Goal: Communication & Community: Share content

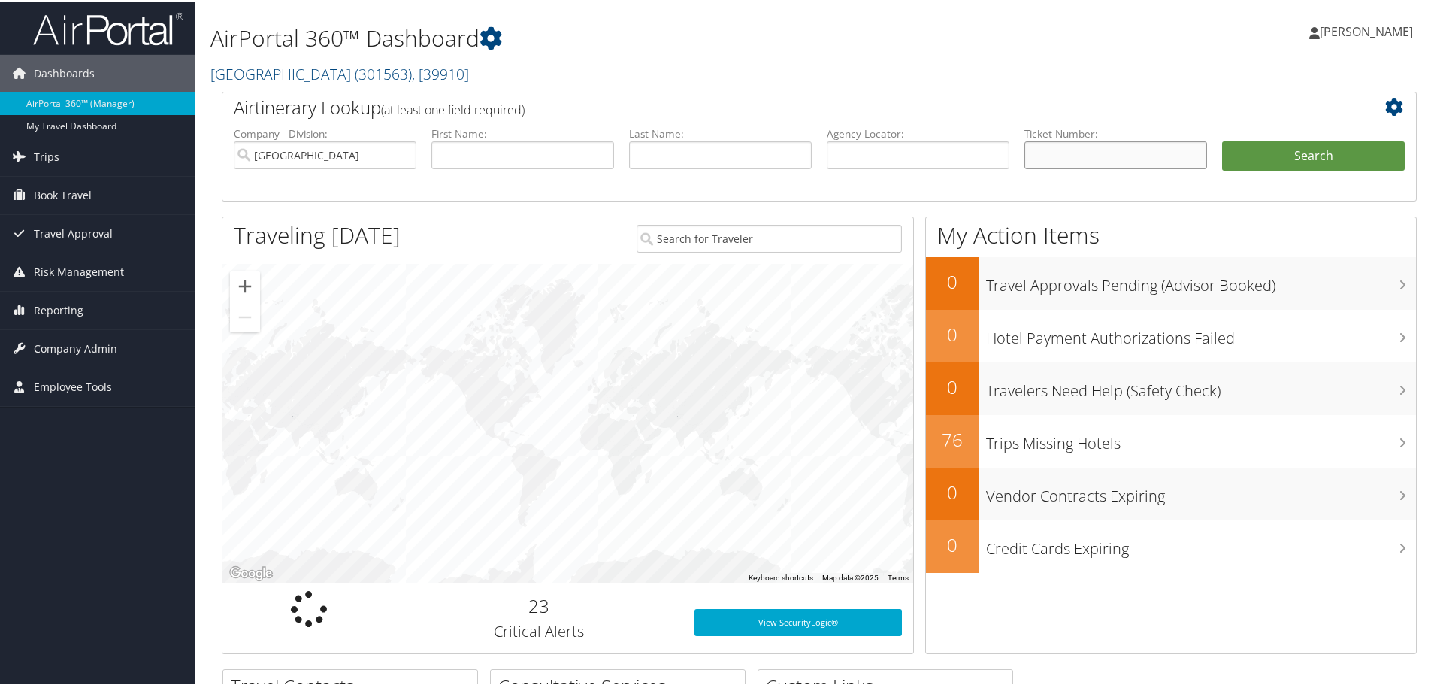
click at [1072, 157] on input "text" at bounding box center [1115, 154] width 183 height 28
paste input "5267310614535"
type input "5267310614535"
click at [1222, 140] on button "Search" at bounding box center [1313, 155] width 183 height 30
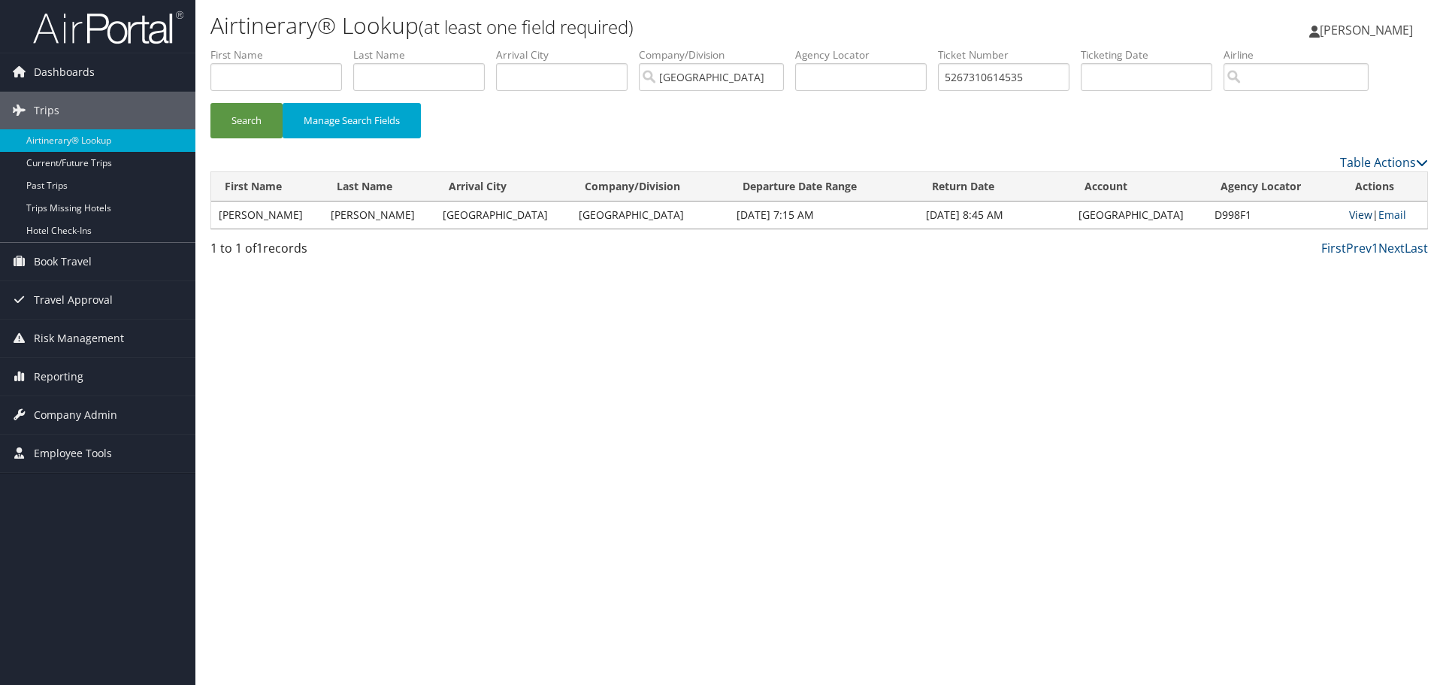
click at [1349, 207] on link "View" at bounding box center [1360, 214] width 23 height 14
click at [987, 77] on input "5267310614535" at bounding box center [1004, 77] width 132 height 28
paste input "7"
click at [210, 103] on button "Search" at bounding box center [246, 120] width 72 height 35
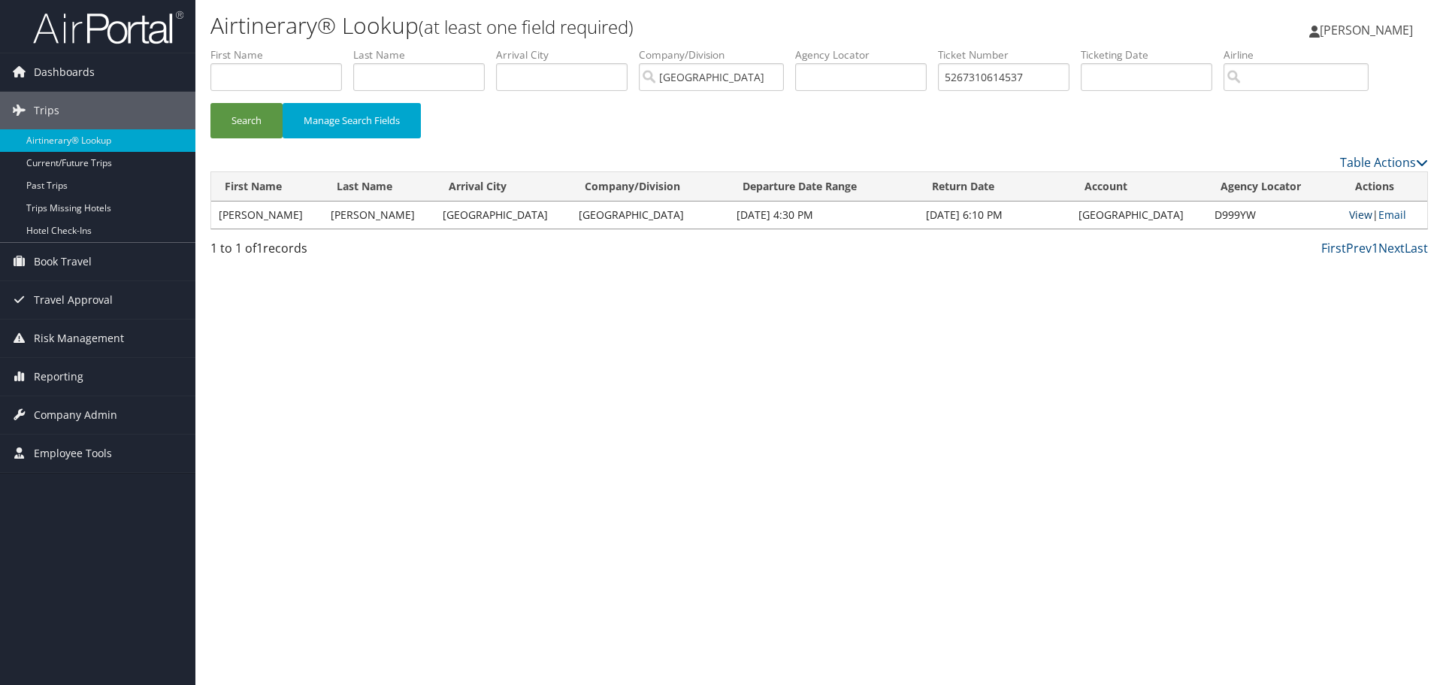
click at [1349, 216] on link "View" at bounding box center [1360, 214] width 23 height 14
click at [981, 75] on input "5267310614537" at bounding box center [1004, 77] width 132 height 28
paste input "0147310614531"
click at [210, 103] on button "Search" at bounding box center [246, 120] width 72 height 35
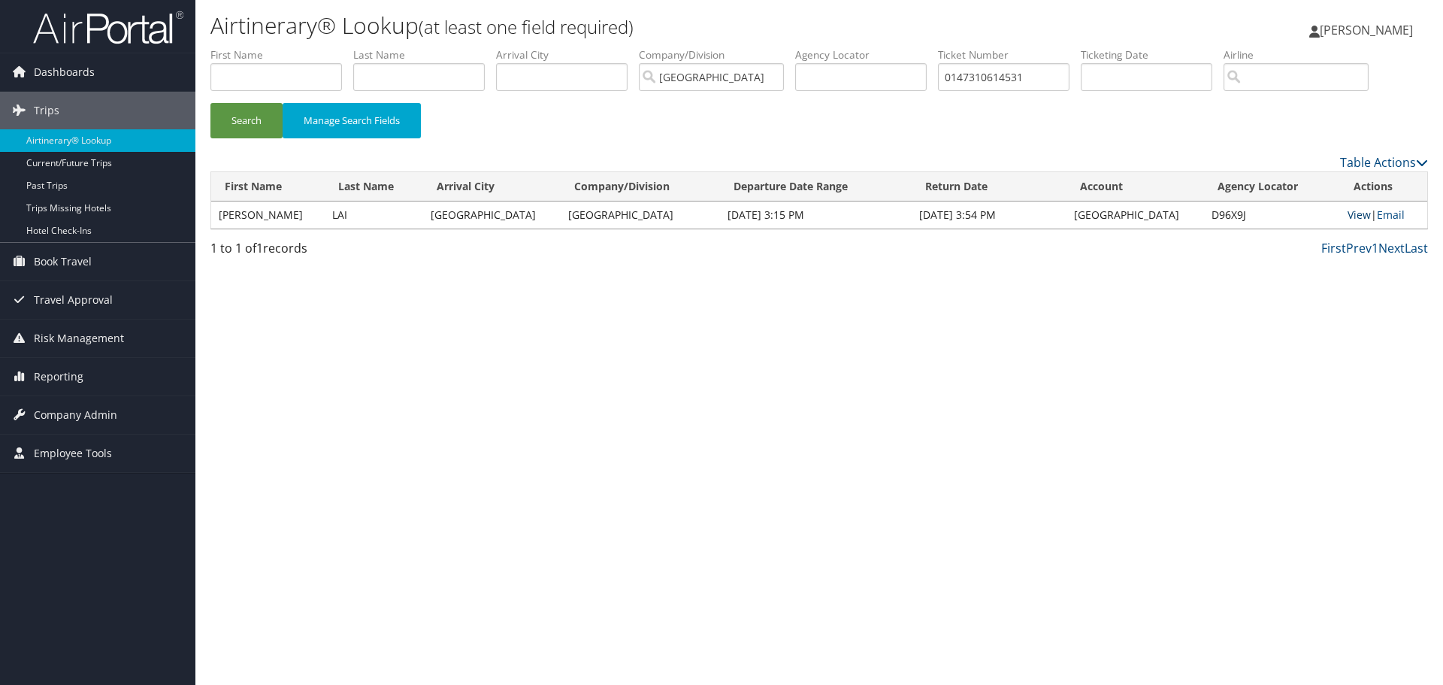
click at [1350, 216] on link "View" at bounding box center [1358, 214] width 23 height 14
click at [988, 83] on input "0147310614531" at bounding box center [1004, 77] width 132 height 28
click at [988, 82] on input "0147310614531" at bounding box center [1004, 77] width 132 height 28
paste input "067307560493"
type input "0067307560493"
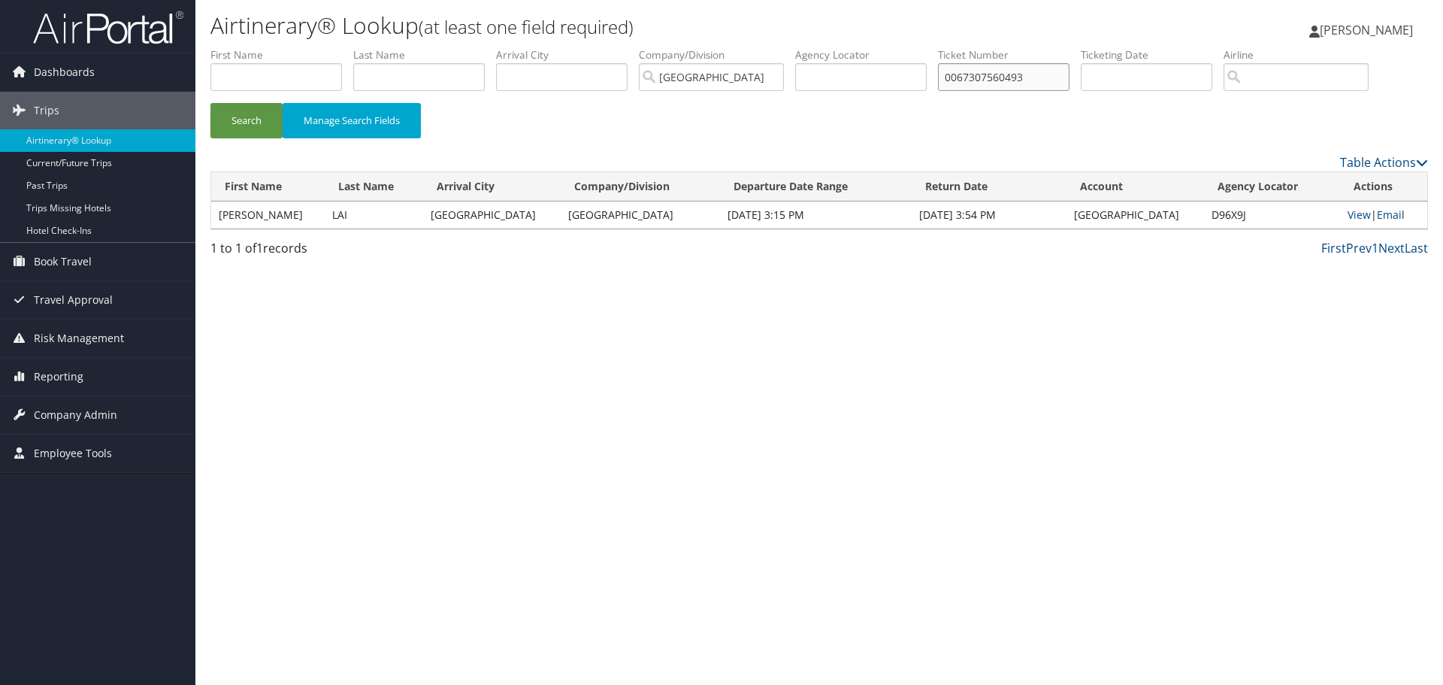
click at [210, 103] on button "Search" at bounding box center [246, 120] width 72 height 35
click at [1346, 213] on link "View" at bounding box center [1357, 214] width 23 height 14
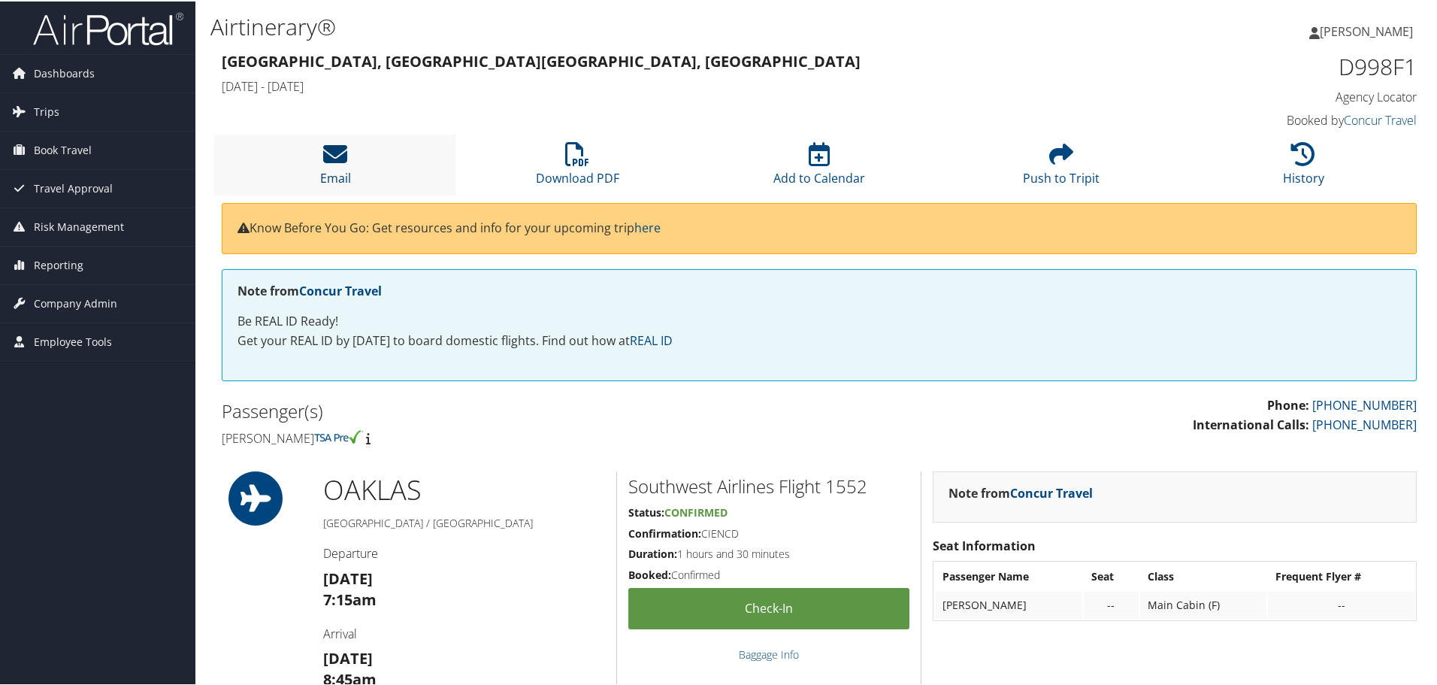
click at [323, 161] on icon at bounding box center [335, 153] width 24 height 24
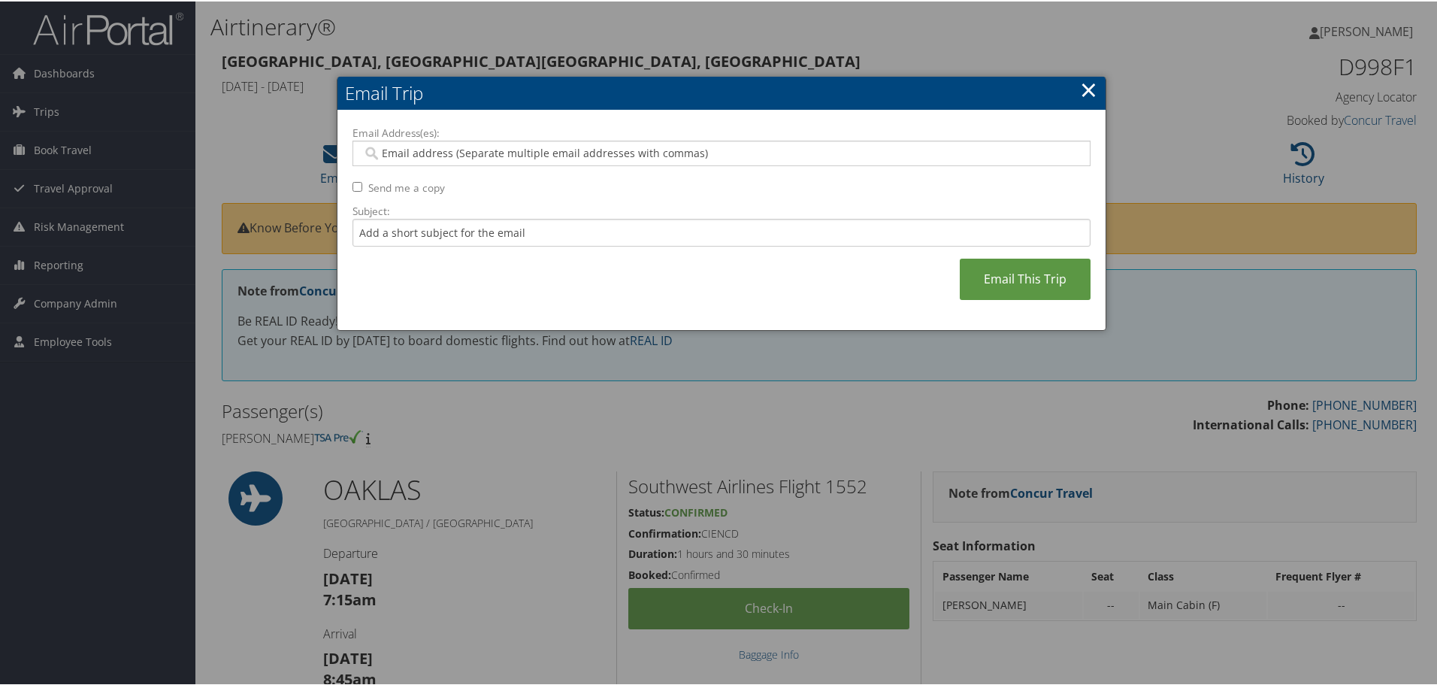
click at [373, 151] on input "Email Address(es):" at bounding box center [721, 151] width 718 height 15
type input "v"
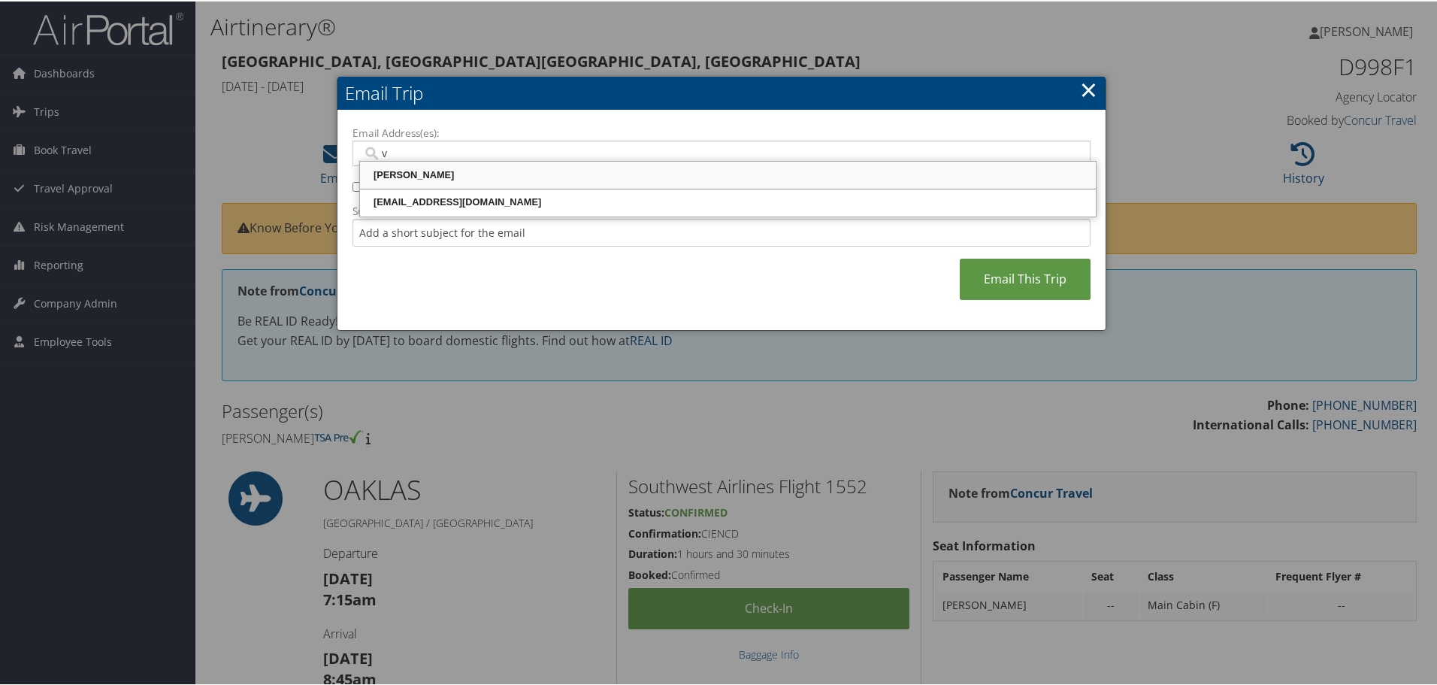
click at [426, 171] on div "Vamshidhar Vallampatla" at bounding box center [727, 173] width 731 height 15
type input "Vamshidhar Vallampatla <VVallampatla@riministreet.com>"
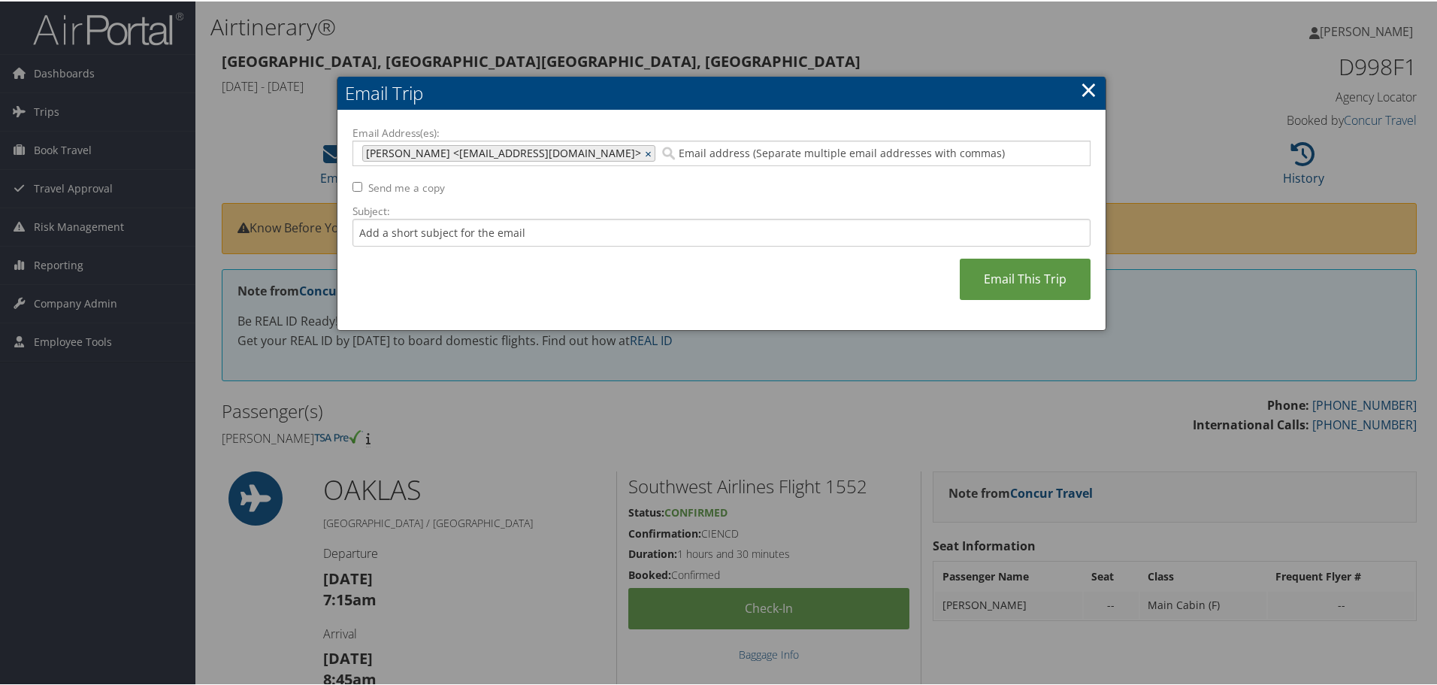
click at [655, 150] on link "×" at bounding box center [650, 151] width 10 height 15
type input "v"
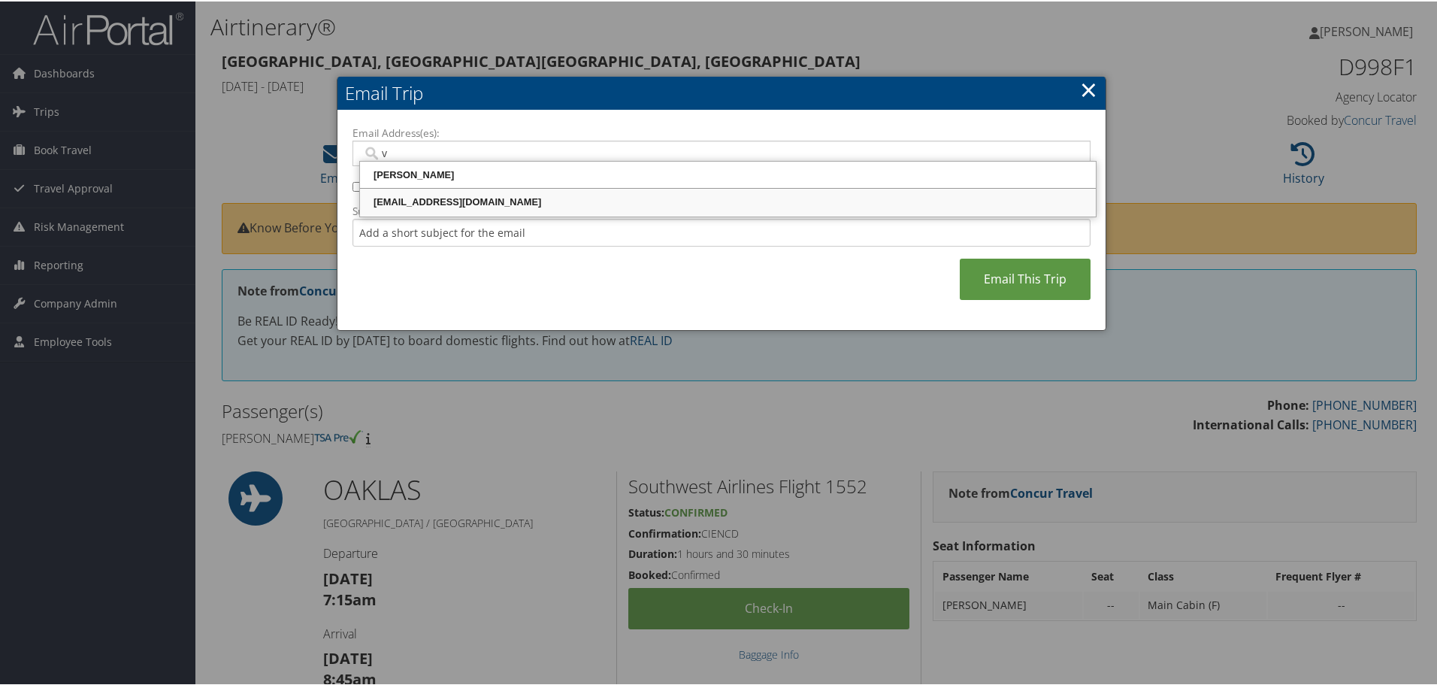
click at [459, 201] on div "vbodda@riministreet.com" at bounding box center [727, 200] width 731 height 15
type input "vbodda@riministreet.com"
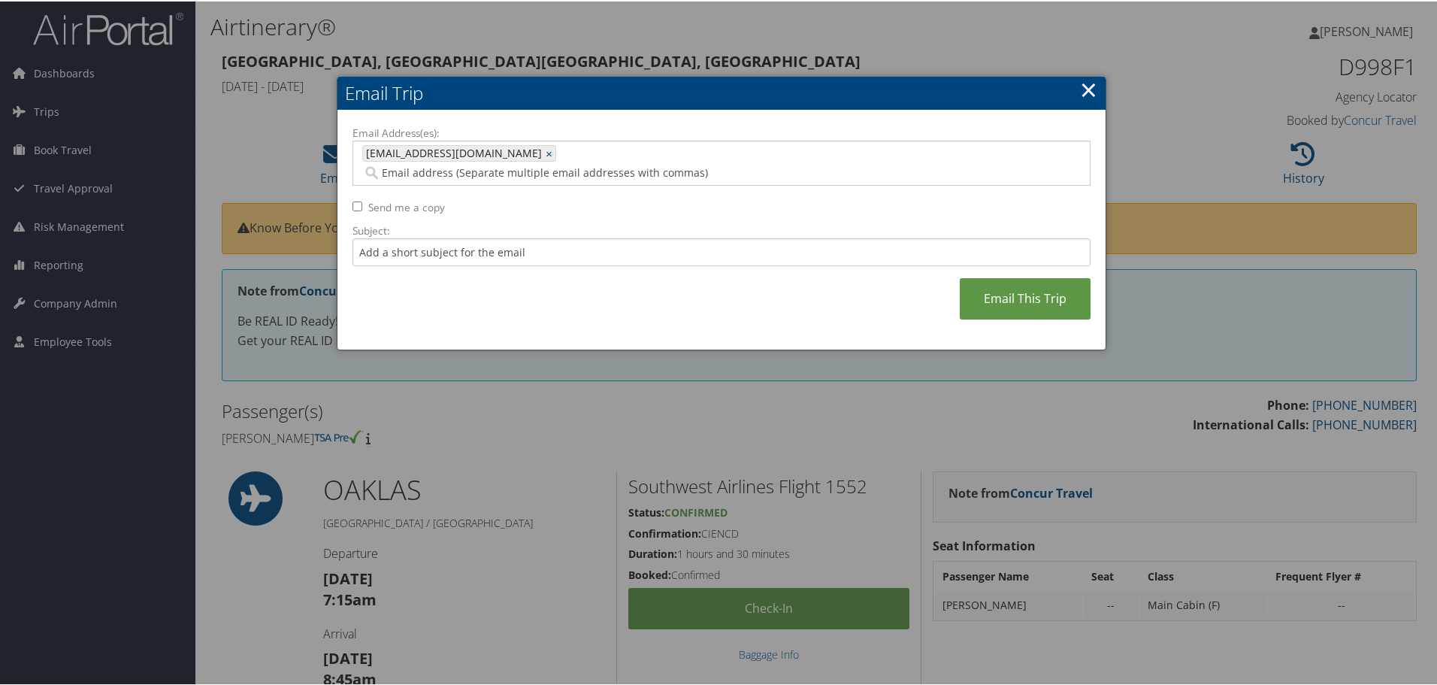
drag, startPoint x: 375, startPoint y: 184, endPoint x: 392, endPoint y: 198, distance: 21.8
click at [381, 198] on label "Send me a copy" at bounding box center [406, 205] width 77 height 15
click at [395, 198] on label "Send me a copy" at bounding box center [406, 205] width 77 height 15
click at [362, 200] on input "Send me a copy" at bounding box center [357, 205] width 10 height 10
checkbox input "true"
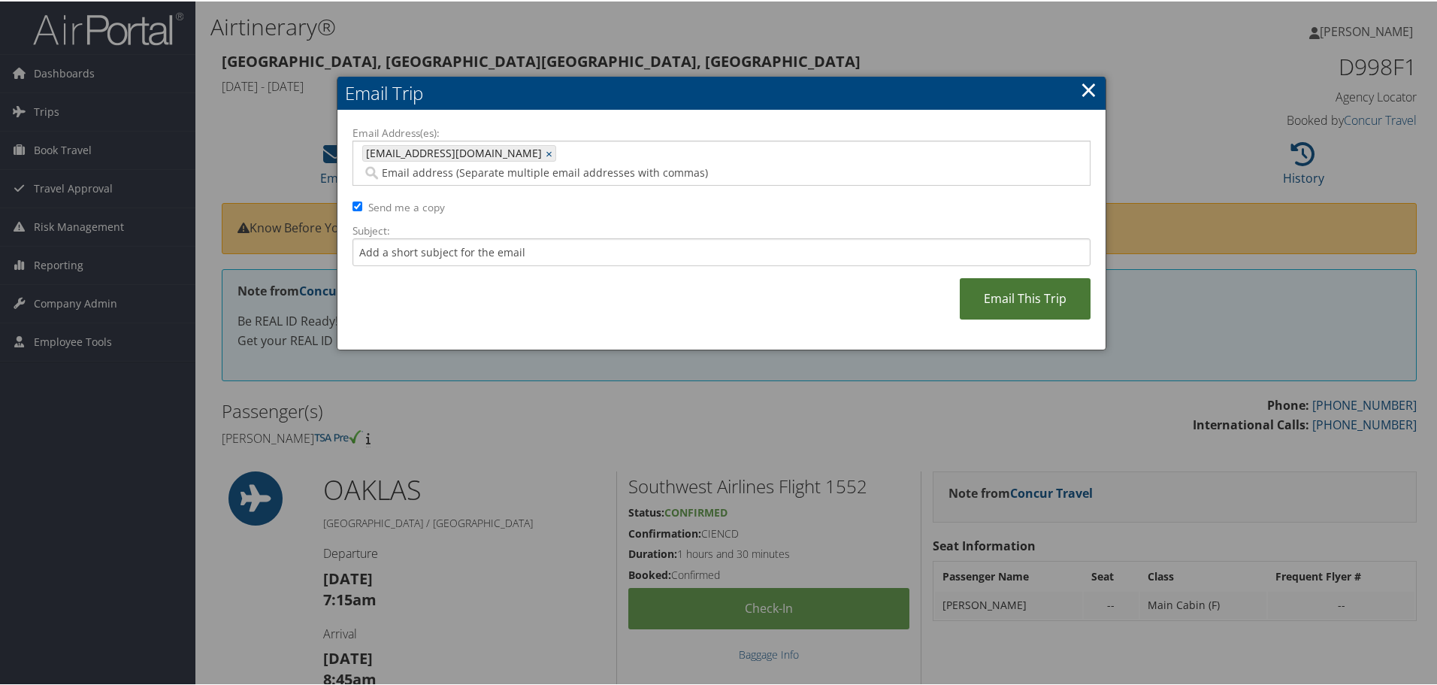
click at [1029, 277] on link "Email This Trip" at bounding box center [1025, 297] width 131 height 41
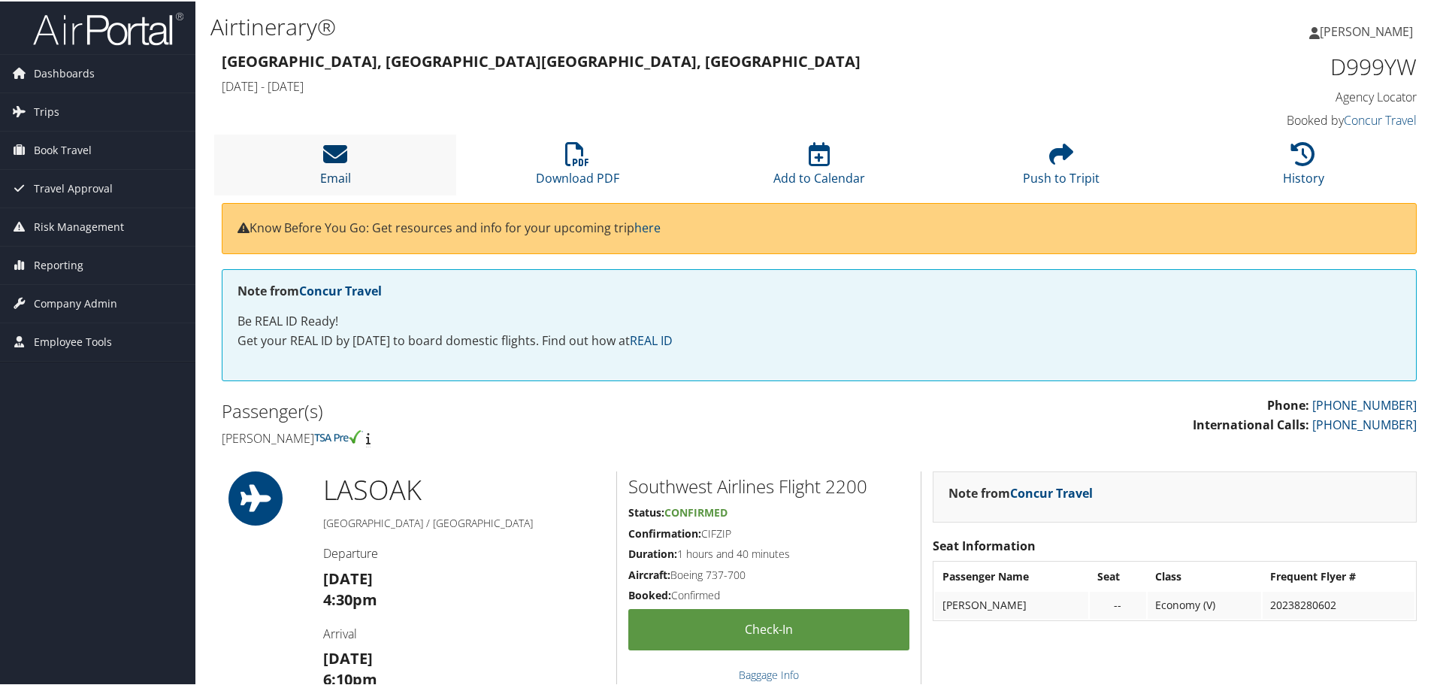
click at [330, 163] on icon at bounding box center [335, 153] width 24 height 24
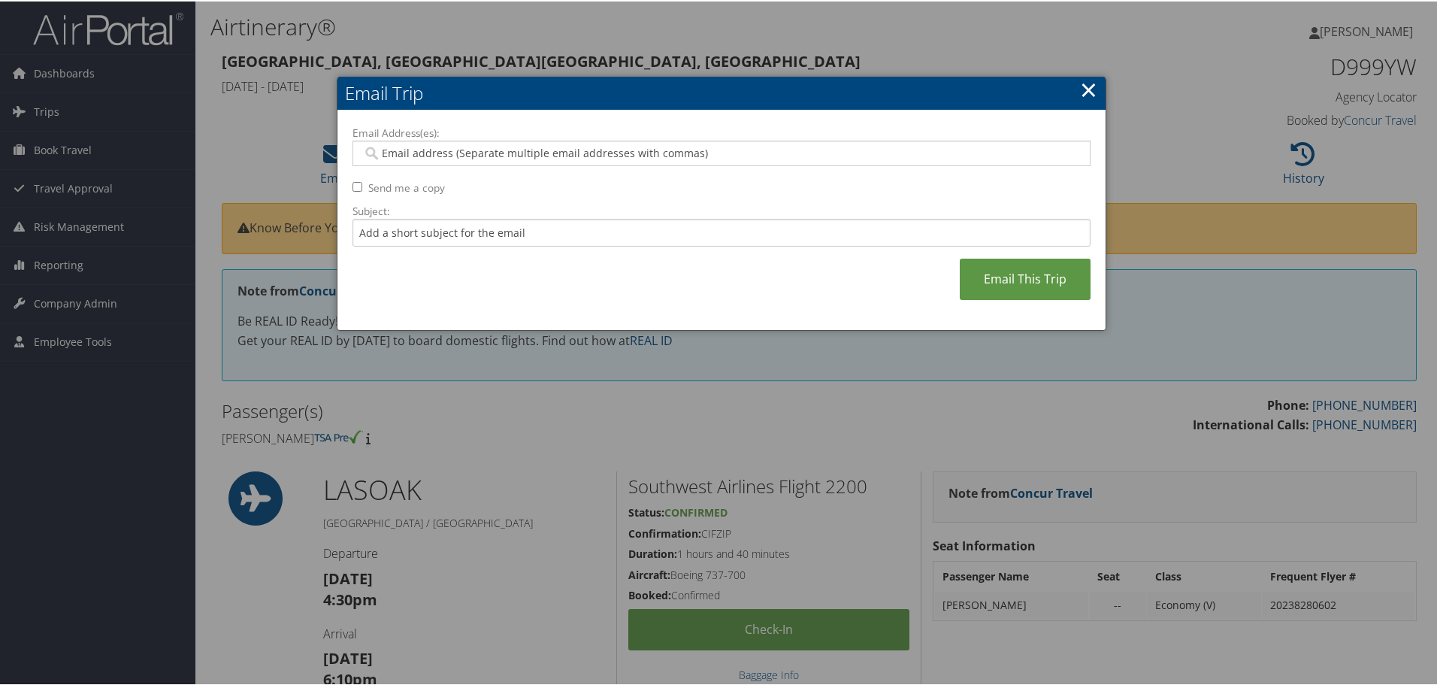
click at [404, 151] on input "Email Address(es):" at bounding box center [721, 151] width 718 height 15
type input "v"
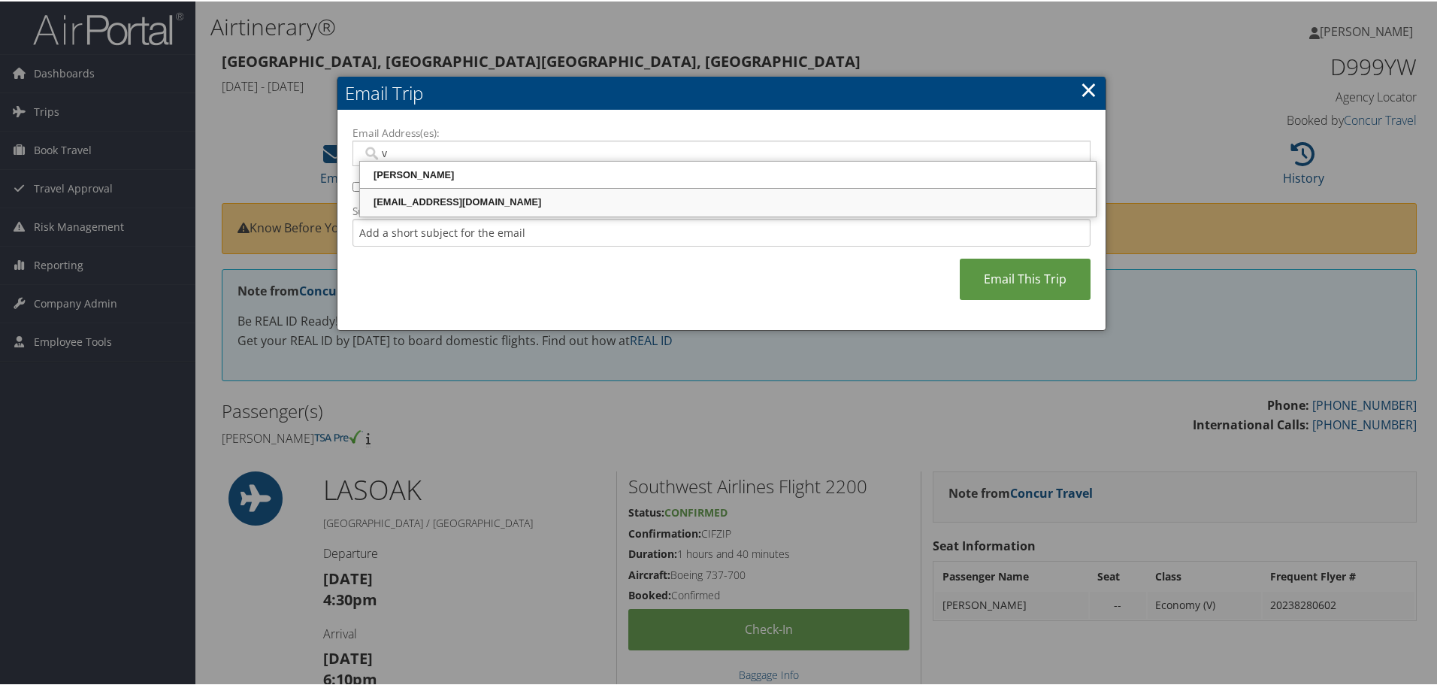
click at [429, 199] on div "vbodda@riministreet.com" at bounding box center [727, 200] width 731 height 15
type input "vbodda@riministreet.com"
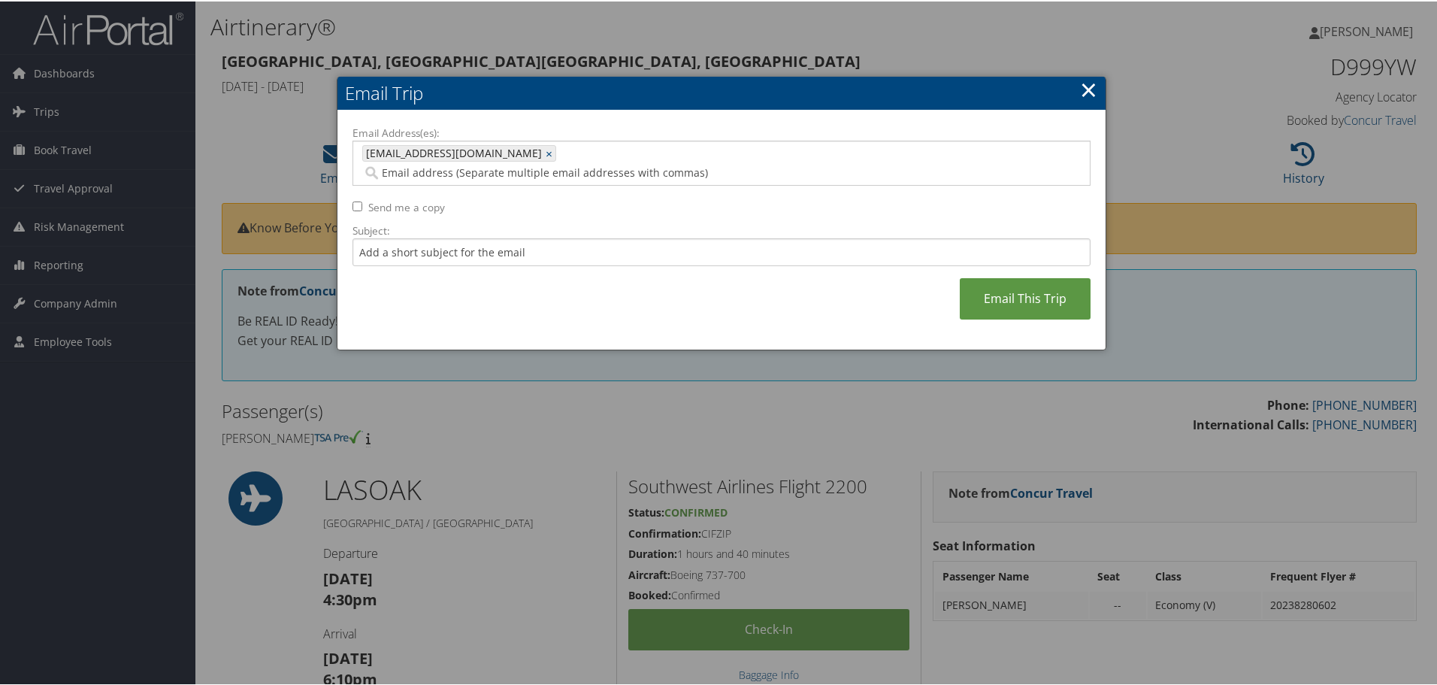
click at [386, 198] on label "Send me a copy" at bounding box center [406, 205] width 77 height 15
click at [362, 200] on input "Send me a copy" at bounding box center [357, 205] width 10 height 10
checkbox input "true"
click at [1048, 277] on link "Email This Trip" at bounding box center [1025, 297] width 131 height 41
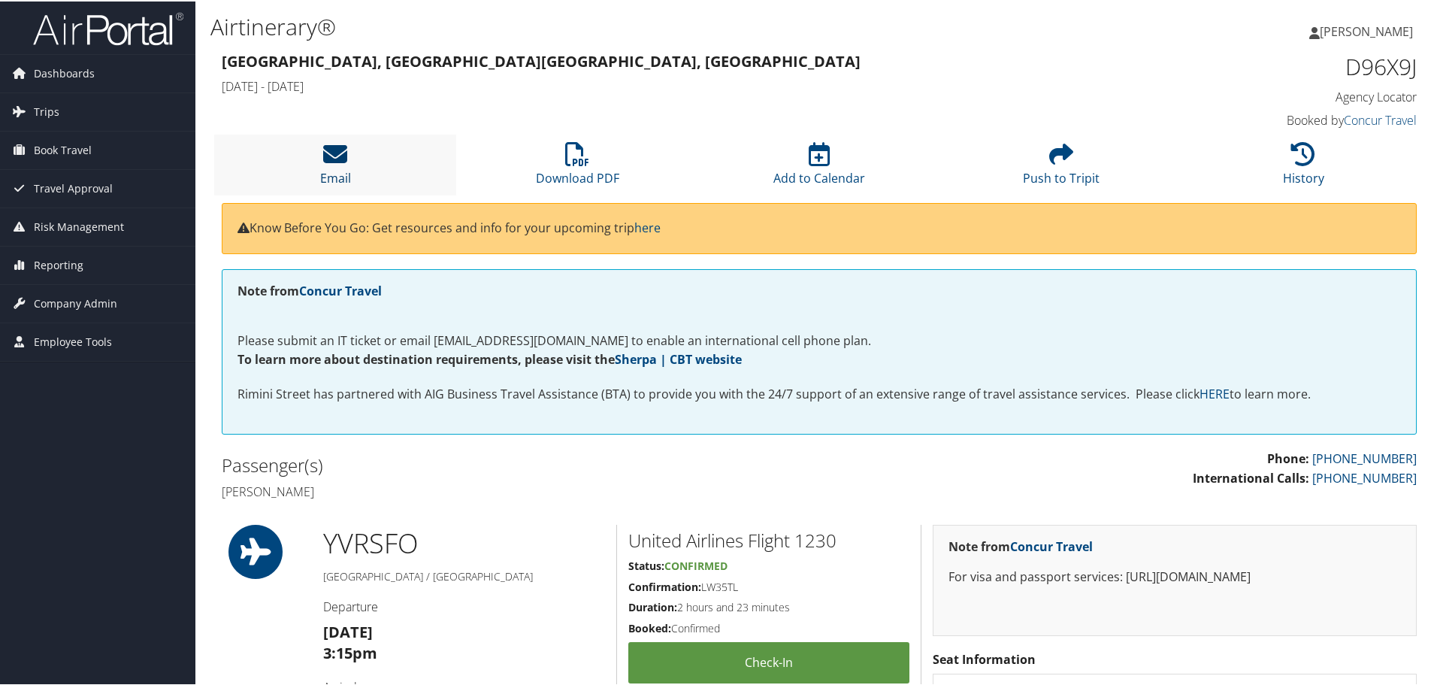
click at [336, 165] on icon at bounding box center [335, 153] width 24 height 24
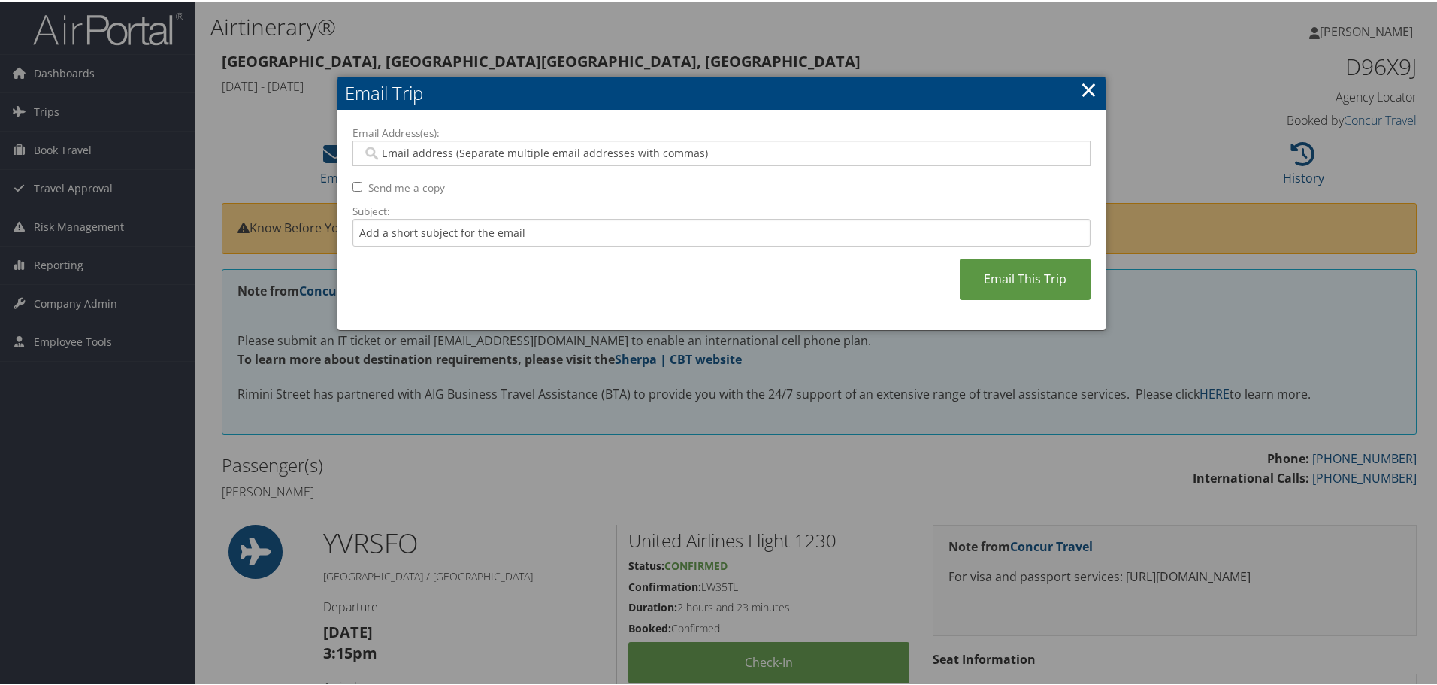
click at [440, 156] on input "Email Address(es):" at bounding box center [721, 151] width 718 height 15
type input "v"
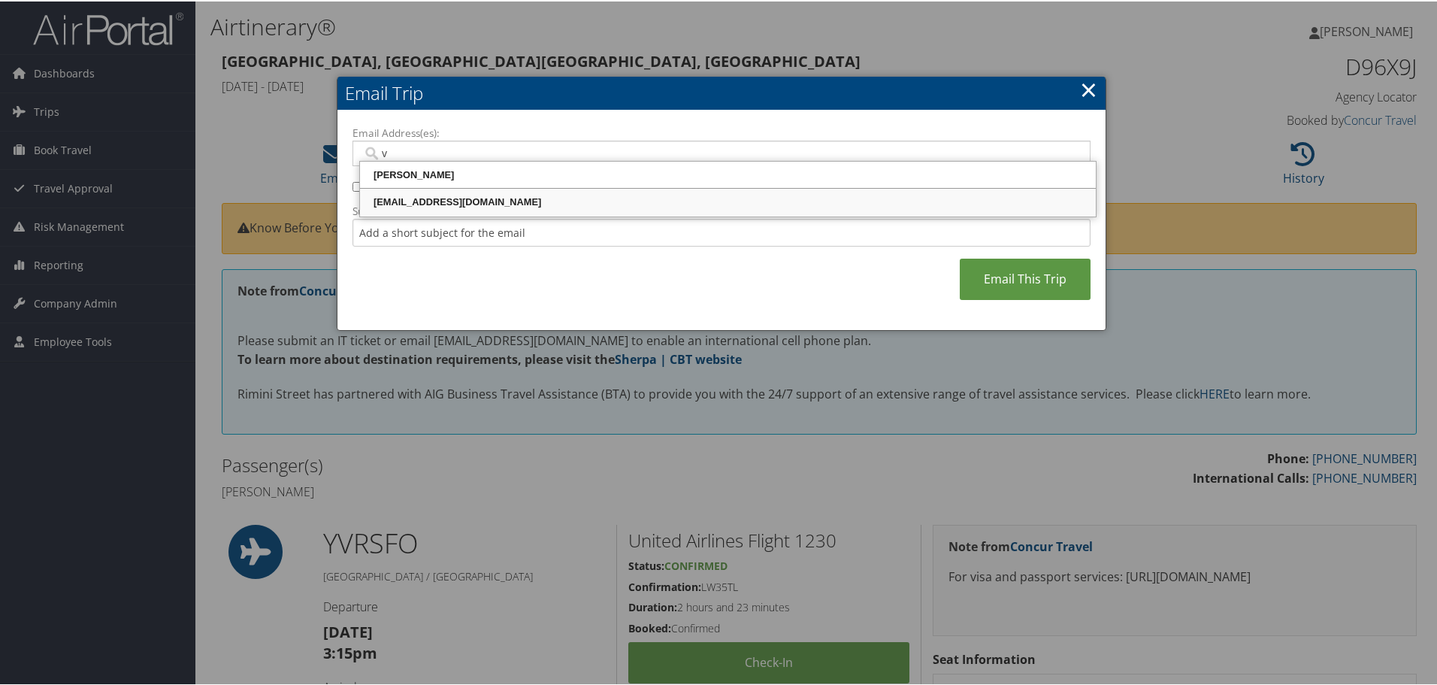
drag, startPoint x: 422, startPoint y: 198, endPoint x: 404, endPoint y: 187, distance: 21.3
click at [422, 199] on div "vbodda@riministreet.com" at bounding box center [727, 200] width 731 height 15
type input "vbodda@riministreet.com"
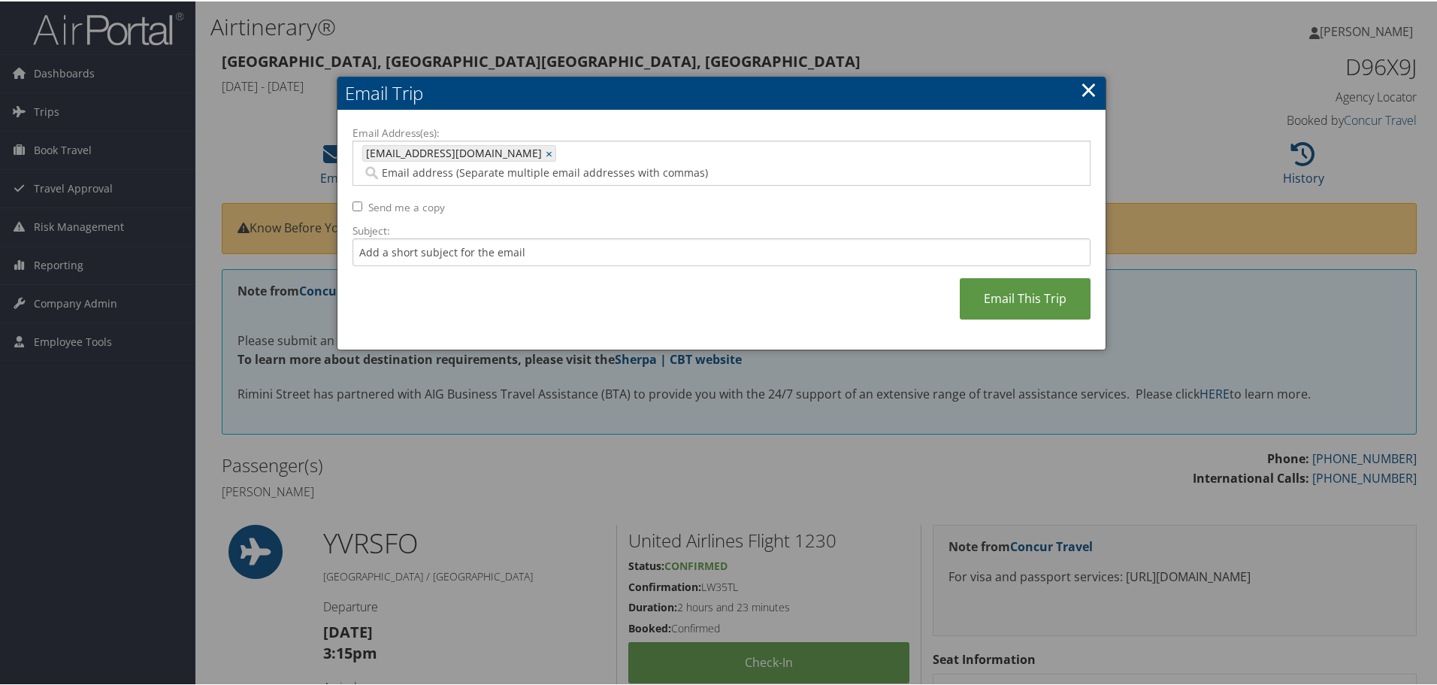
drag, startPoint x: 398, startPoint y: 182, endPoint x: 404, endPoint y: 194, distance: 13.8
click at [398, 198] on label "Send me a copy" at bounding box center [406, 205] width 77 height 15
click at [362, 200] on input "Send me a copy" at bounding box center [357, 205] width 10 height 10
checkbox input "true"
click at [1008, 277] on link "Email This Trip" at bounding box center [1025, 297] width 131 height 41
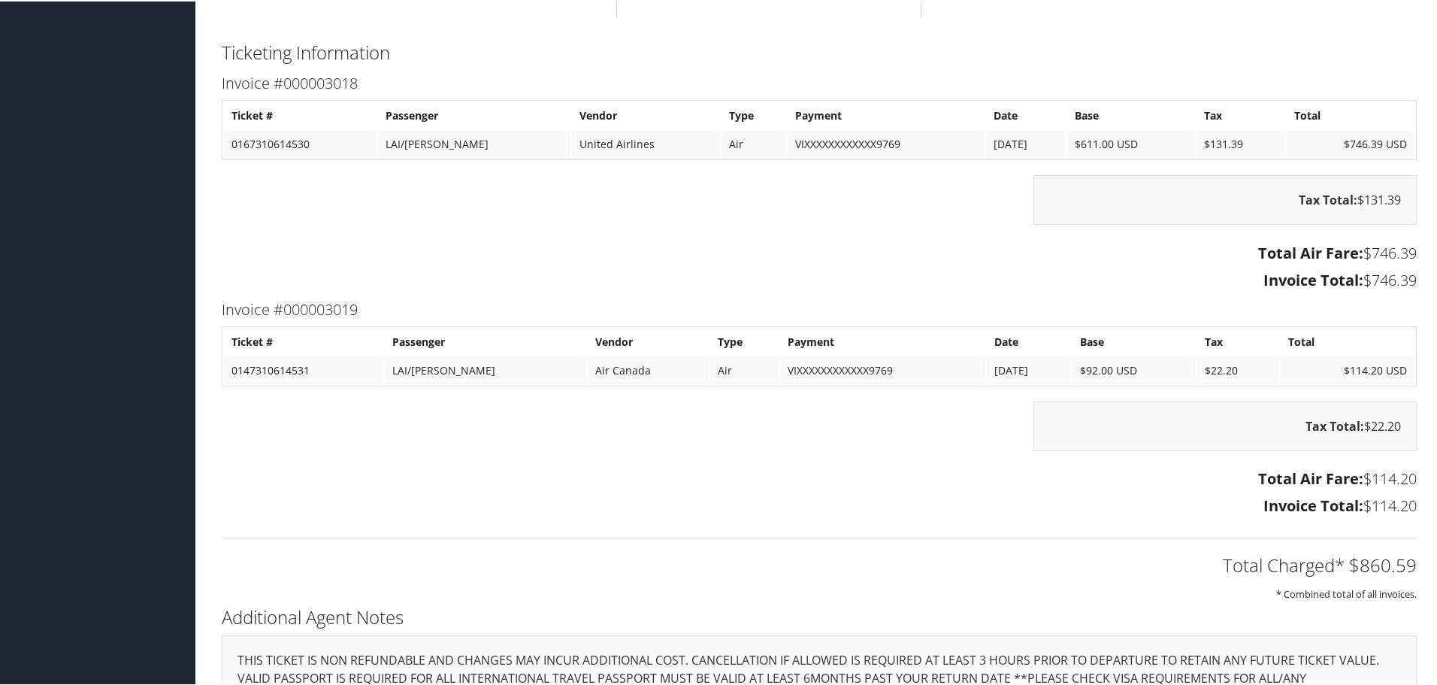
scroll to position [1602, 0]
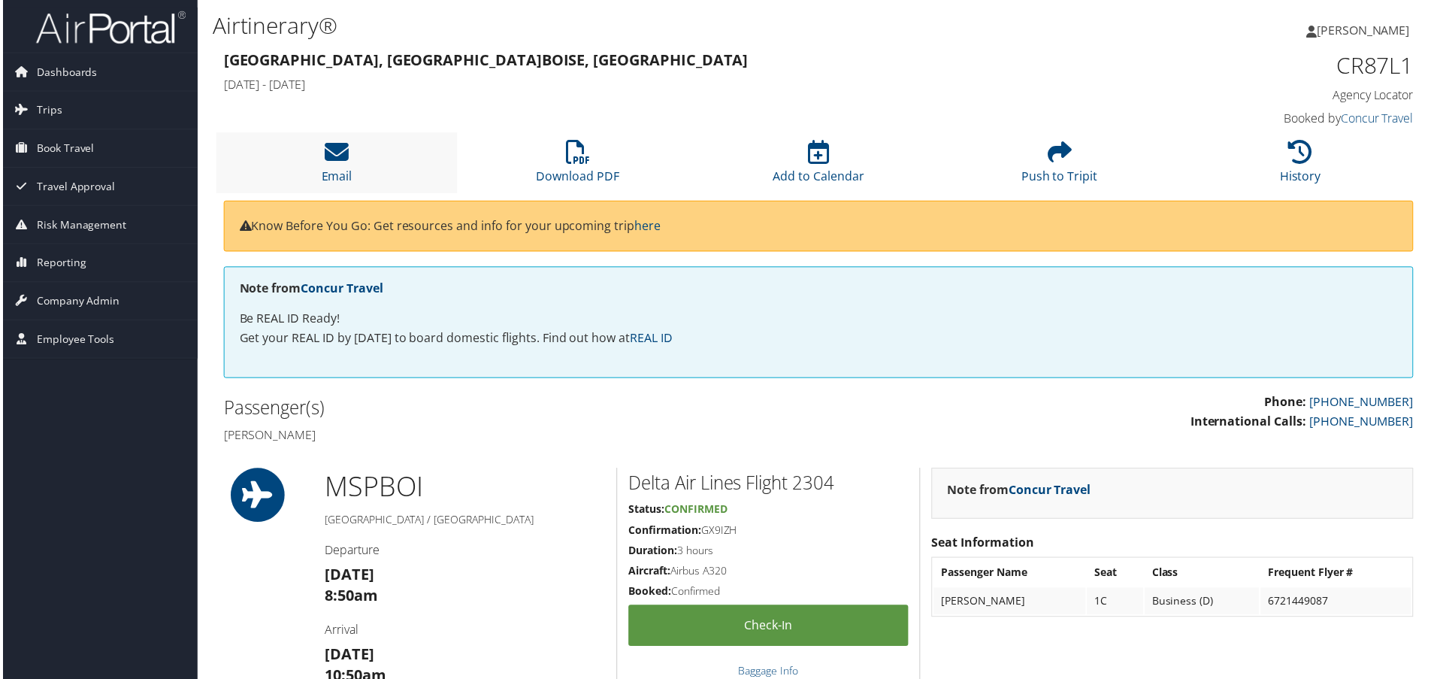
click at [352, 157] on li "Email" at bounding box center [335, 163] width 242 height 61
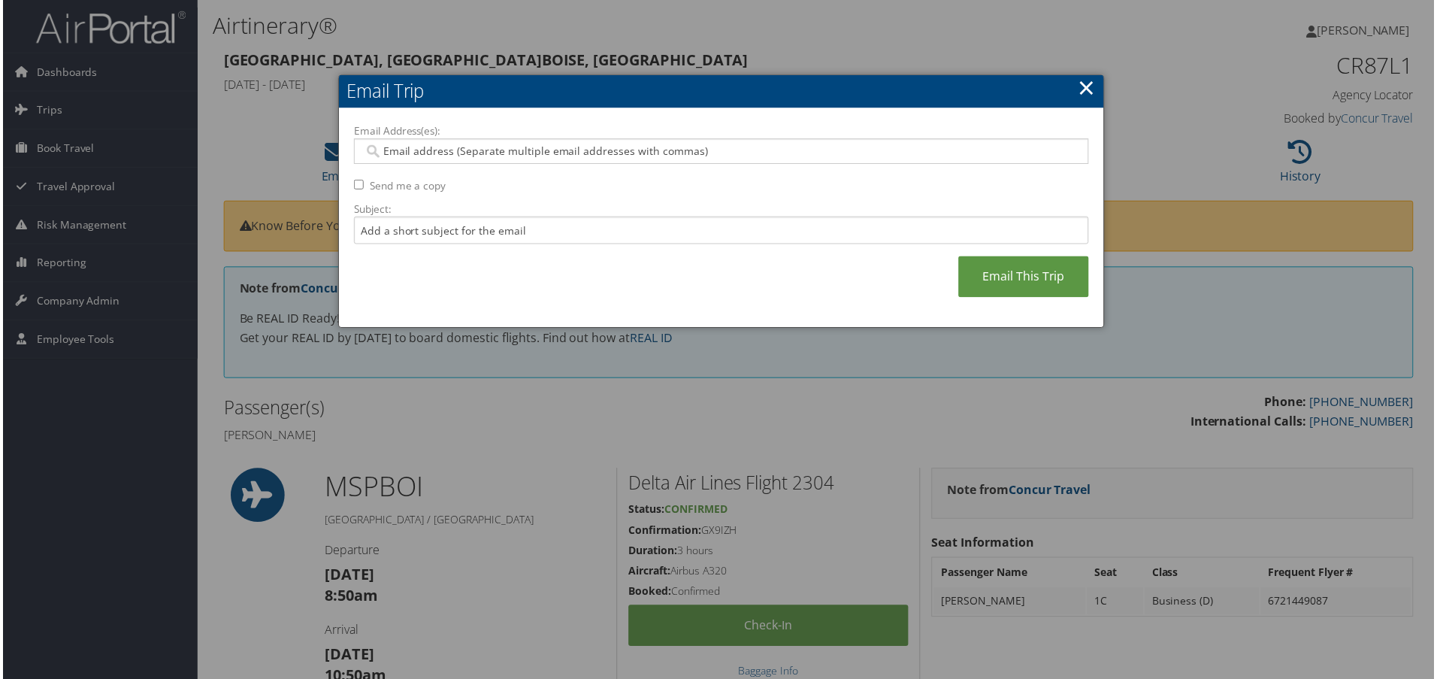
click at [404, 153] on input "Email Address(es):" at bounding box center [721, 151] width 718 height 15
type input "r"
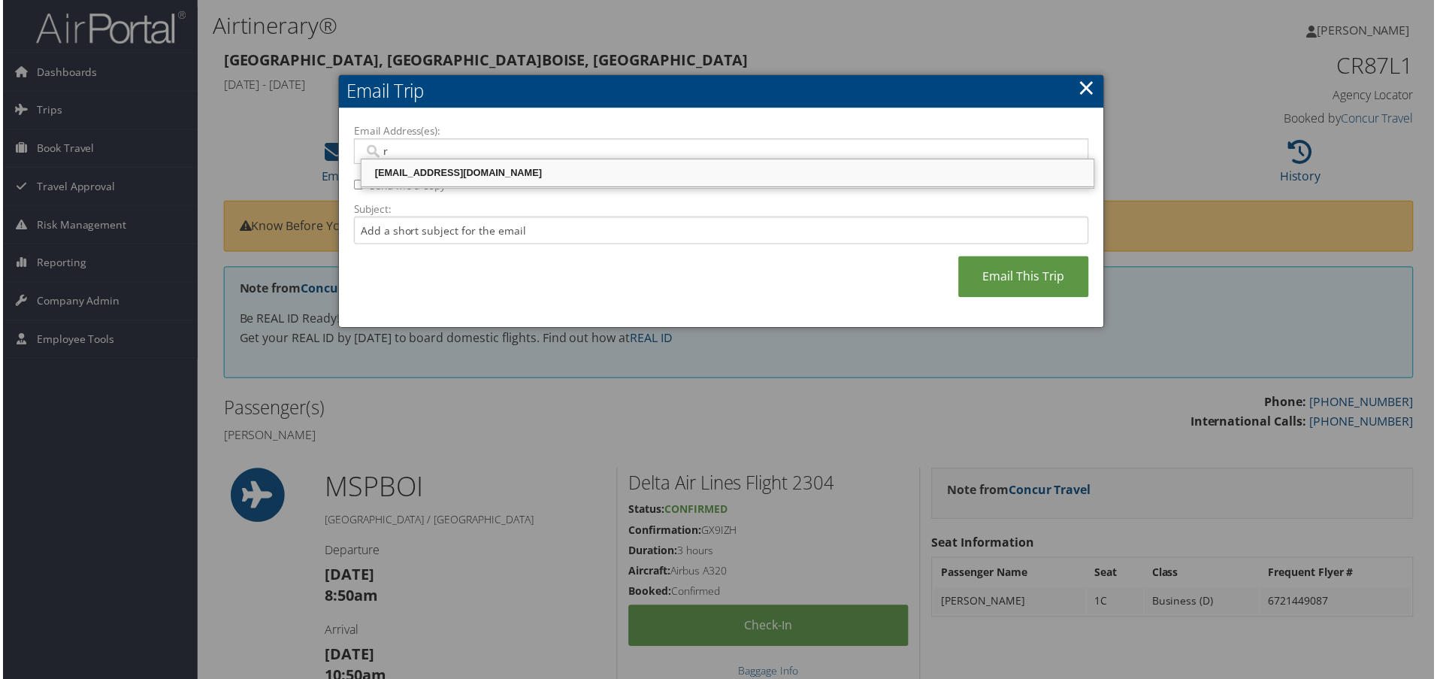
click at [410, 180] on div "[EMAIL_ADDRESS][DOMAIN_NAME]" at bounding box center [727, 173] width 731 height 15
type input "[EMAIL_ADDRESS][DOMAIN_NAME]"
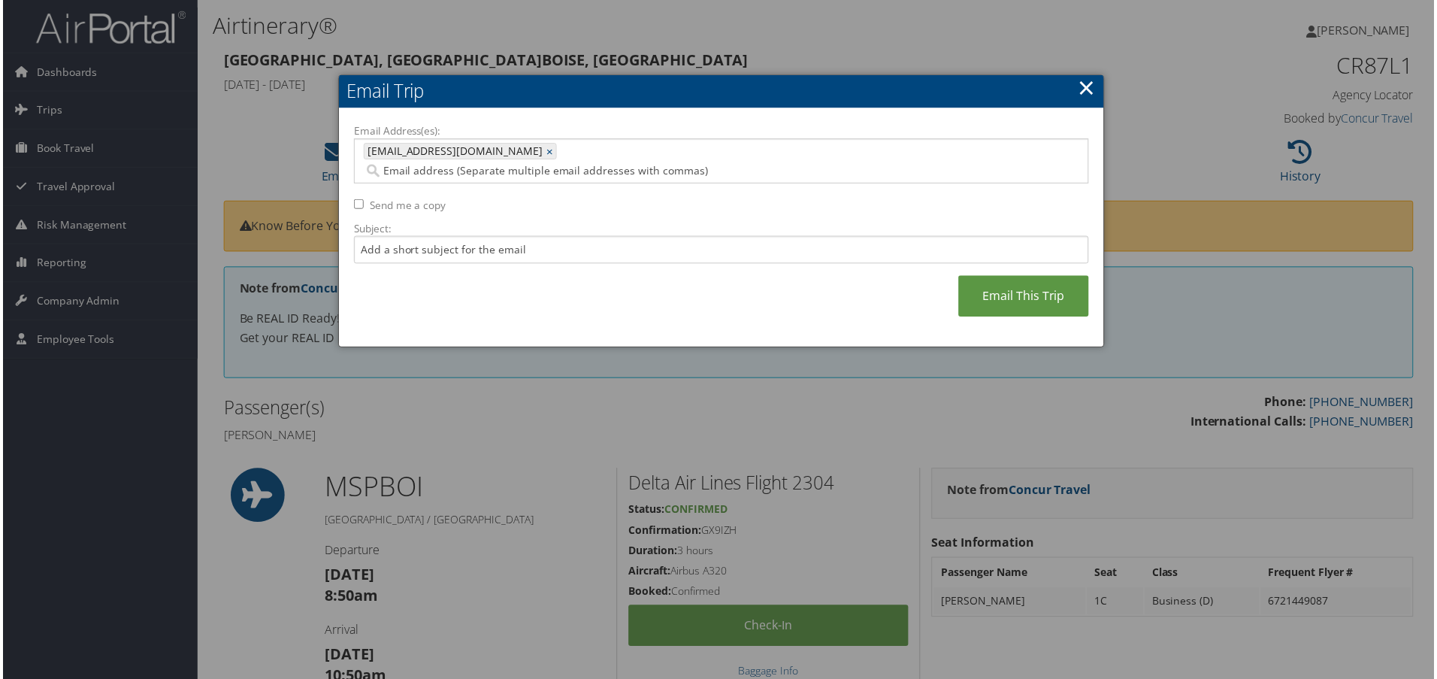
click at [403, 198] on label "Send me a copy" at bounding box center [406, 205] width 77 height 15
click at [362, 200] on input "Send me a copy" at bounding box center [357, 205] width 10 height 10
checkbox input "true"
drag, startPoint x: 1023, startPoint y: 275, endPoint x: 1084, endPoint y: 247, distance: 66.2
click at [1021, 277] on link "Email This Trip" at bounding box center [1025, 297] width 131 height 41
